Goal: Find specific page/section: Find specific page/section

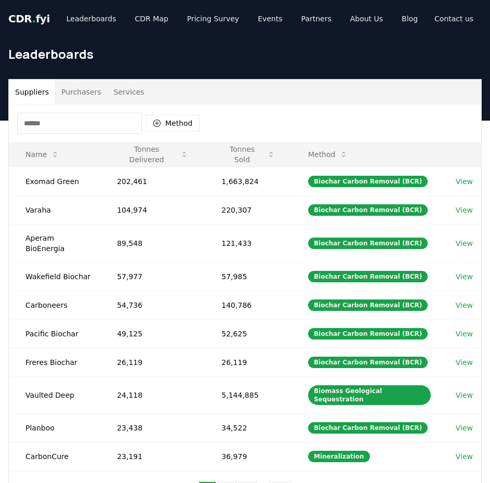
click at [72, 72] on div "Leaderboards" at bounding box center [245, 58] width 490 height 42
click at [70, 94] on button "Purchasers" at bounding box center [81, 91] width 52 height 25
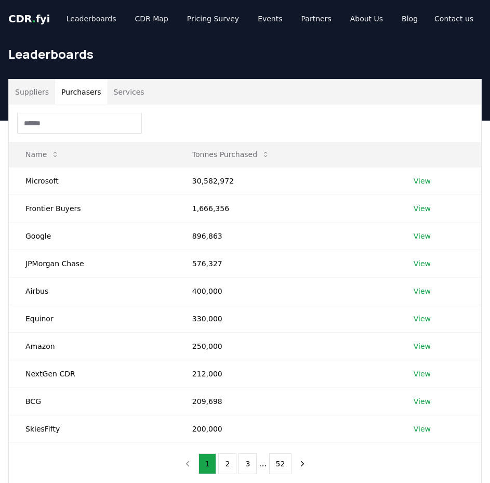
click at [56, 133] on input at bounding box center [79, 123] width 125 height 21
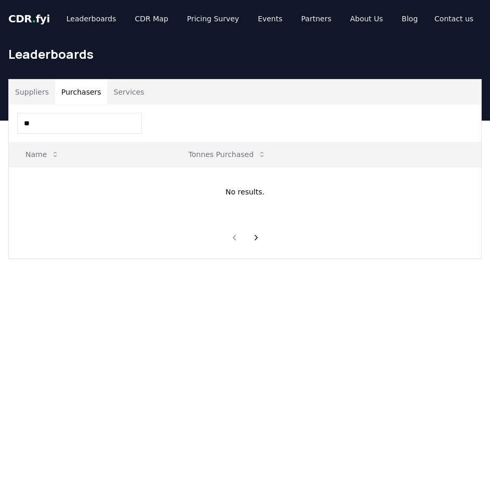
type input "*"
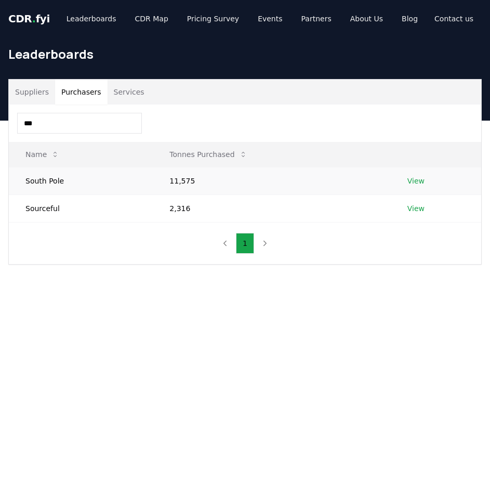
type input "***"
click at [412, 181] on link "View" at bounding box center [415, 181] width 17 height 10
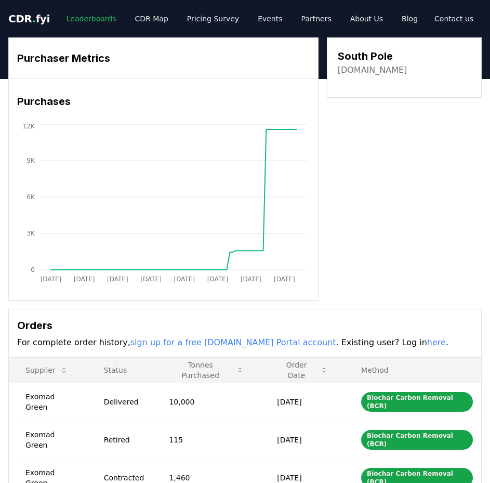
click at [102, 20] on link "Leaderboards" at bounding box center [91, 18] width 66 height 19
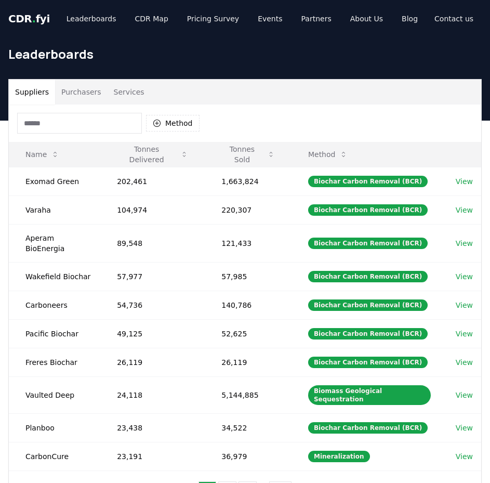
click at [85, 91] on button "Purchasers" at bounding box center [81, 91] width 52 height 25
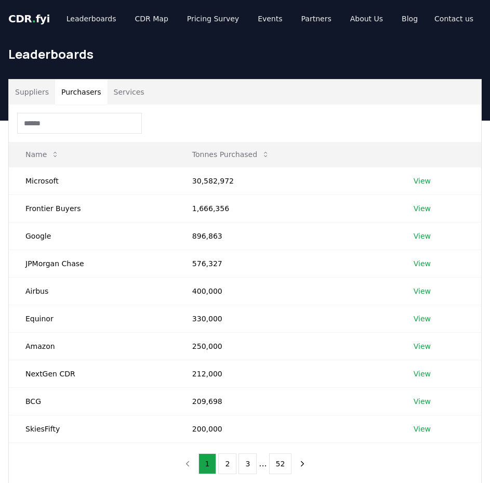
click at [76, 119] on input at bounding box center [79, 123] width 125 height 21
paste input "*******"
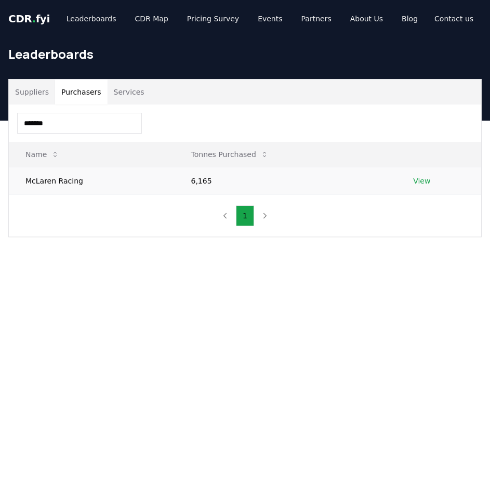
type input "*******"
click at [417, 183] on link "View" at bounding box center [421, 181] width 17 height 10
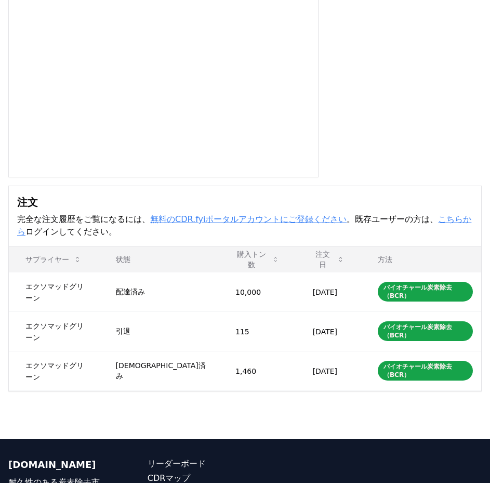
scroll to position [156, 0]
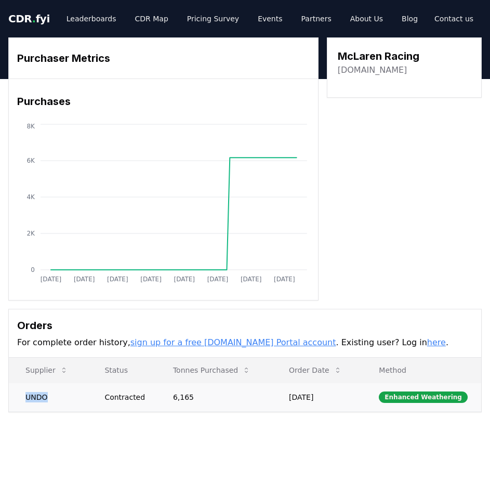
drag, startPoint x: 47, startPoint y: 397, endPoint x: 25, endPoint y: 397, distance: 21.8
click at [25, 397] on td "UNDO" at bounding box center [48, 396] width 79 height 29
copy td "UNDO"
